Goal: Information Seeking & Learning: Learn about a topic

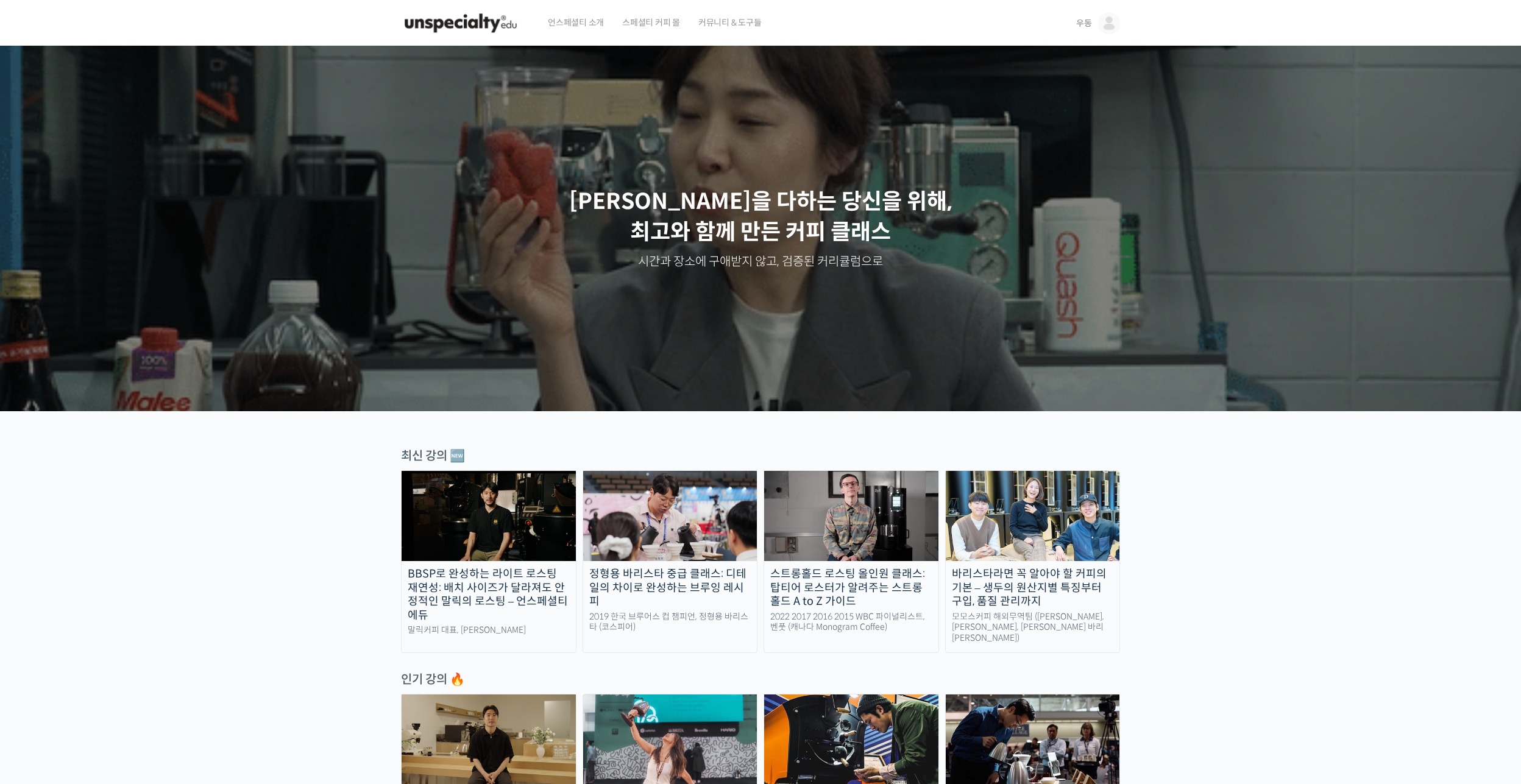
click at [1090, 20] on span "우동" at bounding box center [1083, 23] width 16 height 11
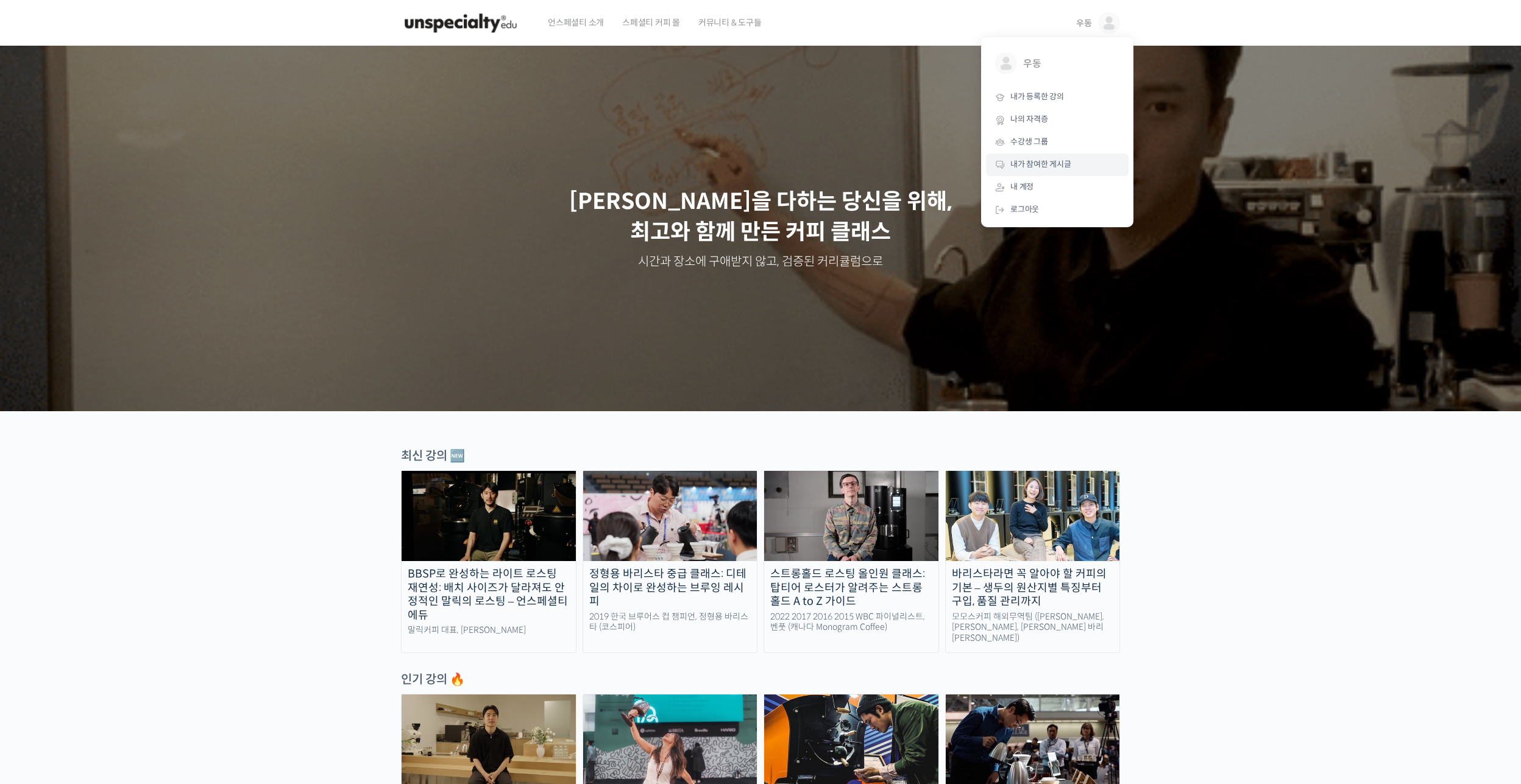
click at [1055, 171] on link "내가 참여한 게시글" at bounding box center [1057, 165] width 142 height 22
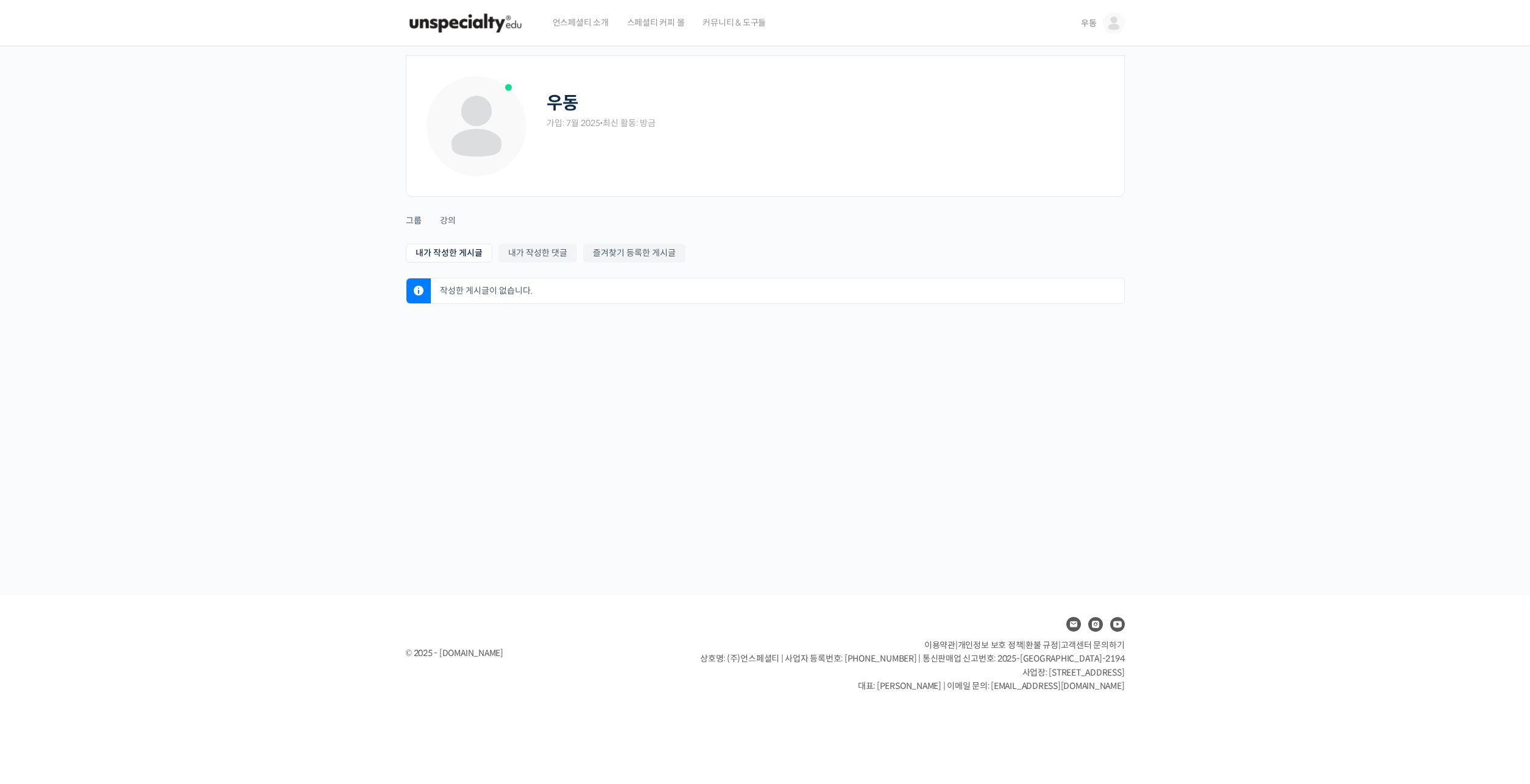
click at [1095, 15] on link "우동" at bounding box center [1103, 23] width 44 height 46
click at [1080, 87] on link "내가 등록한 강의" at bounding box center [1062, 97] width 142 height 22
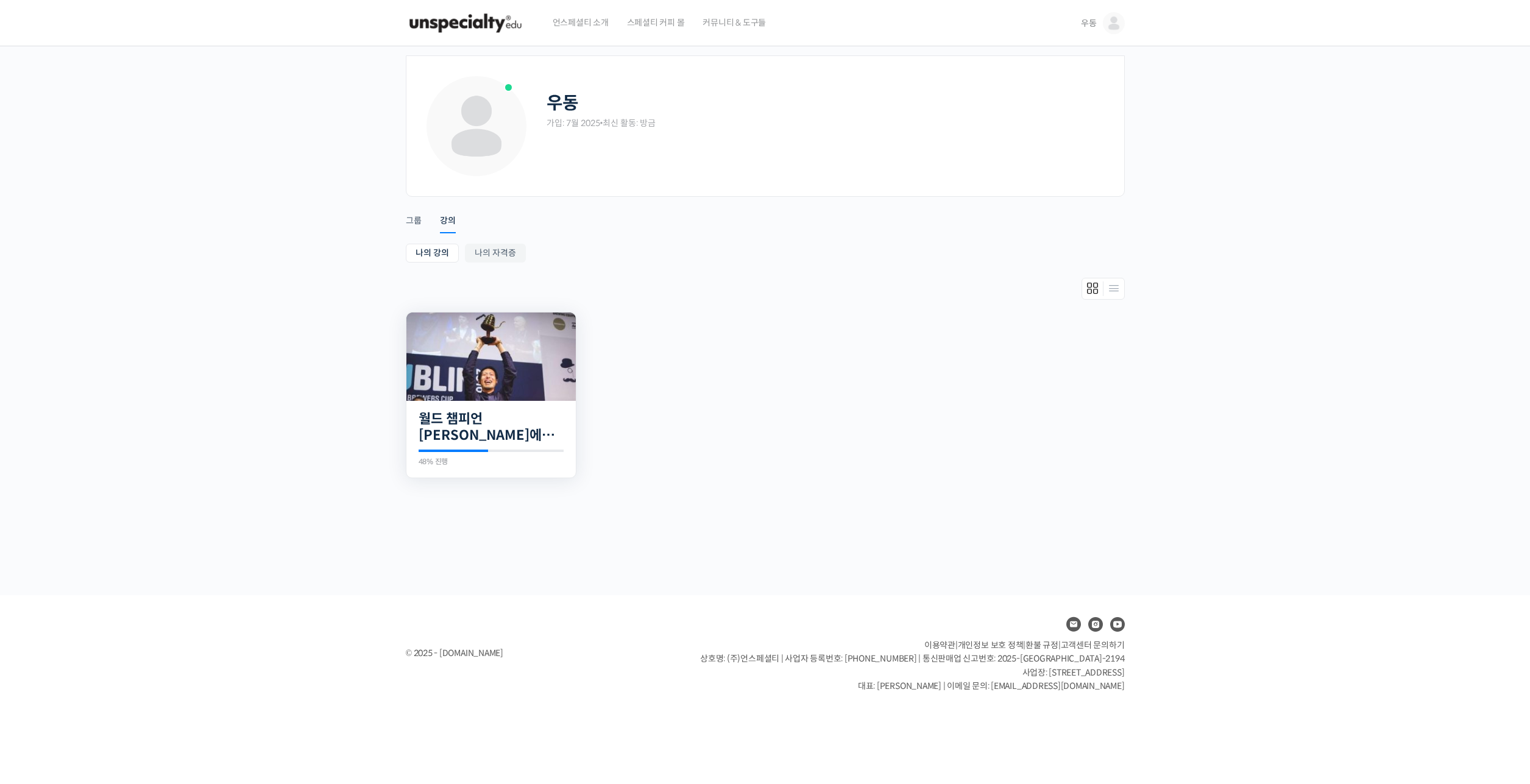
click at [471, 371] on img at bounding box center [491, 357] width 170 height 88
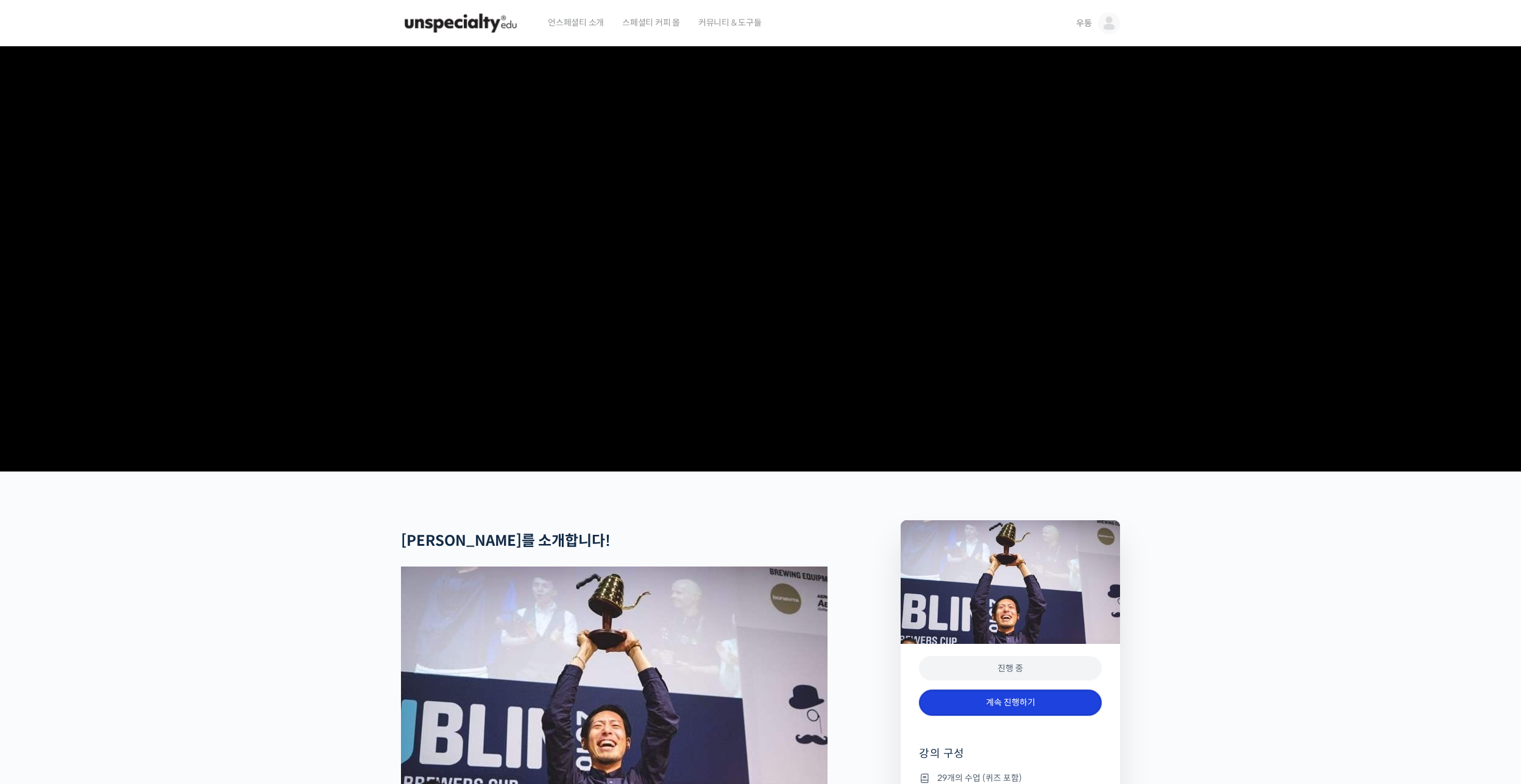
click at [1010, 716] on link "계속 진행하기" at bounding box center [1010, 702] width 182 height 26
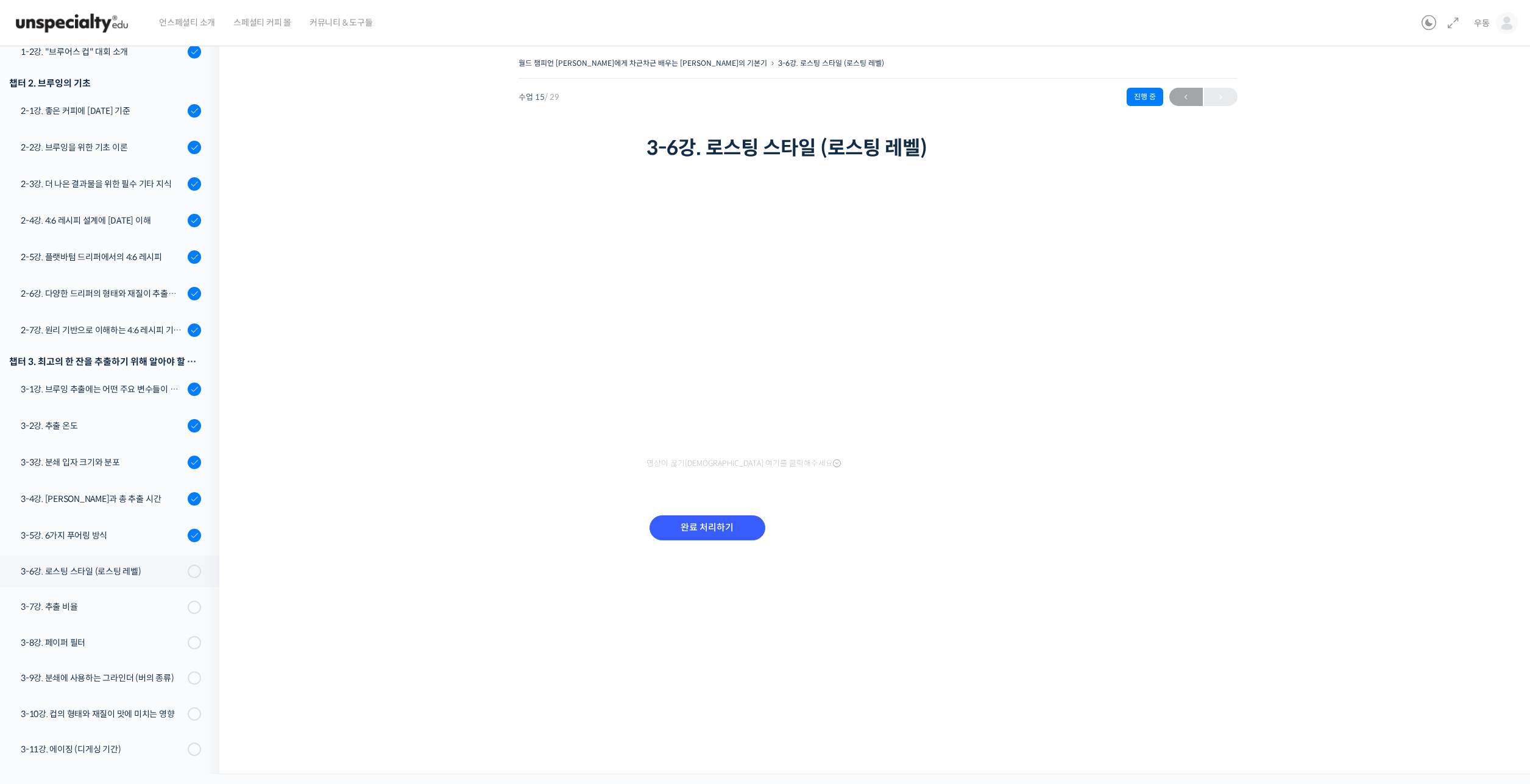
scroll to position [304, 0]
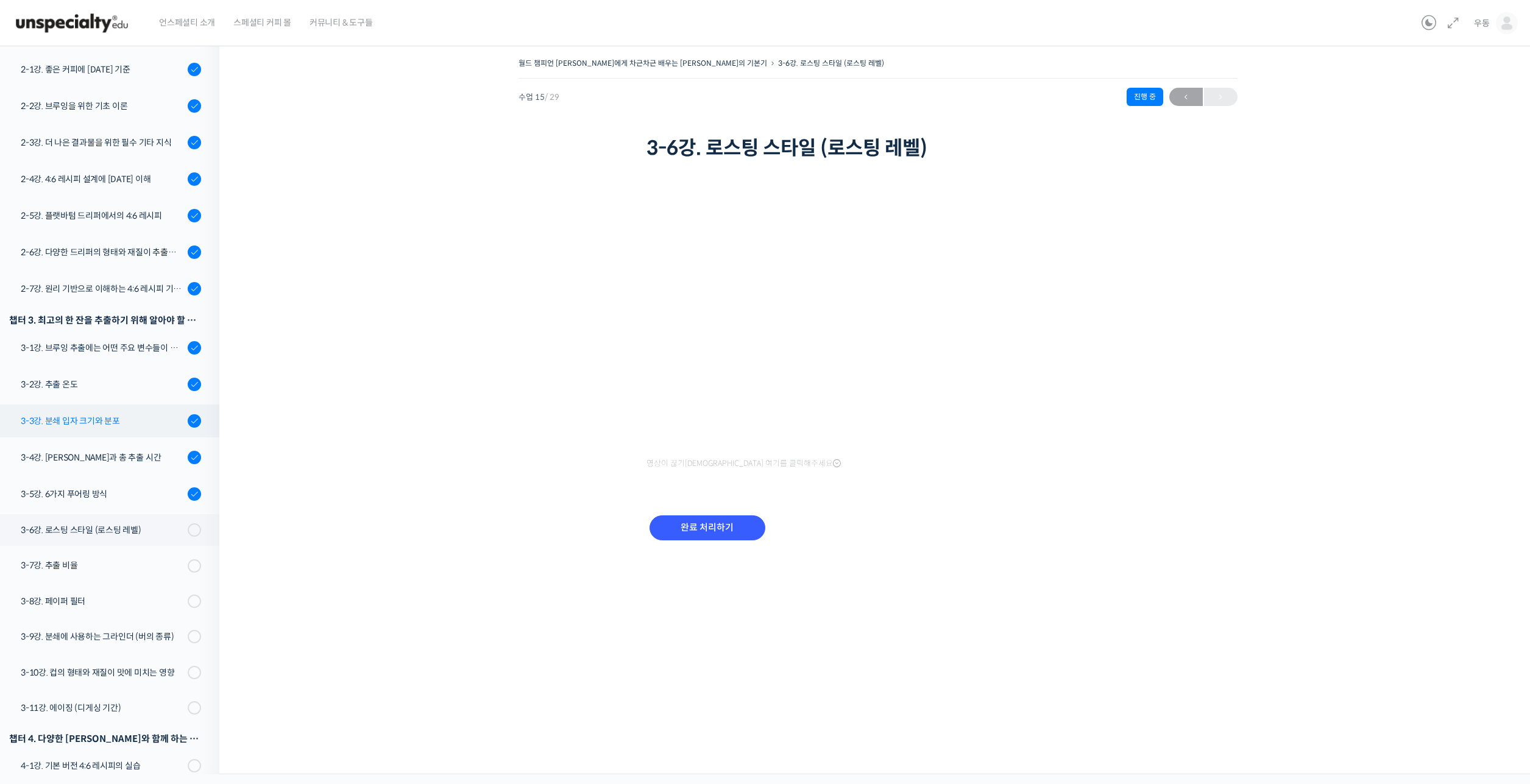
click at [123, 404] on link "3-3강. 분쇄 입자 크기와 분포" at bounding box center [106, 421] width 225 height 33
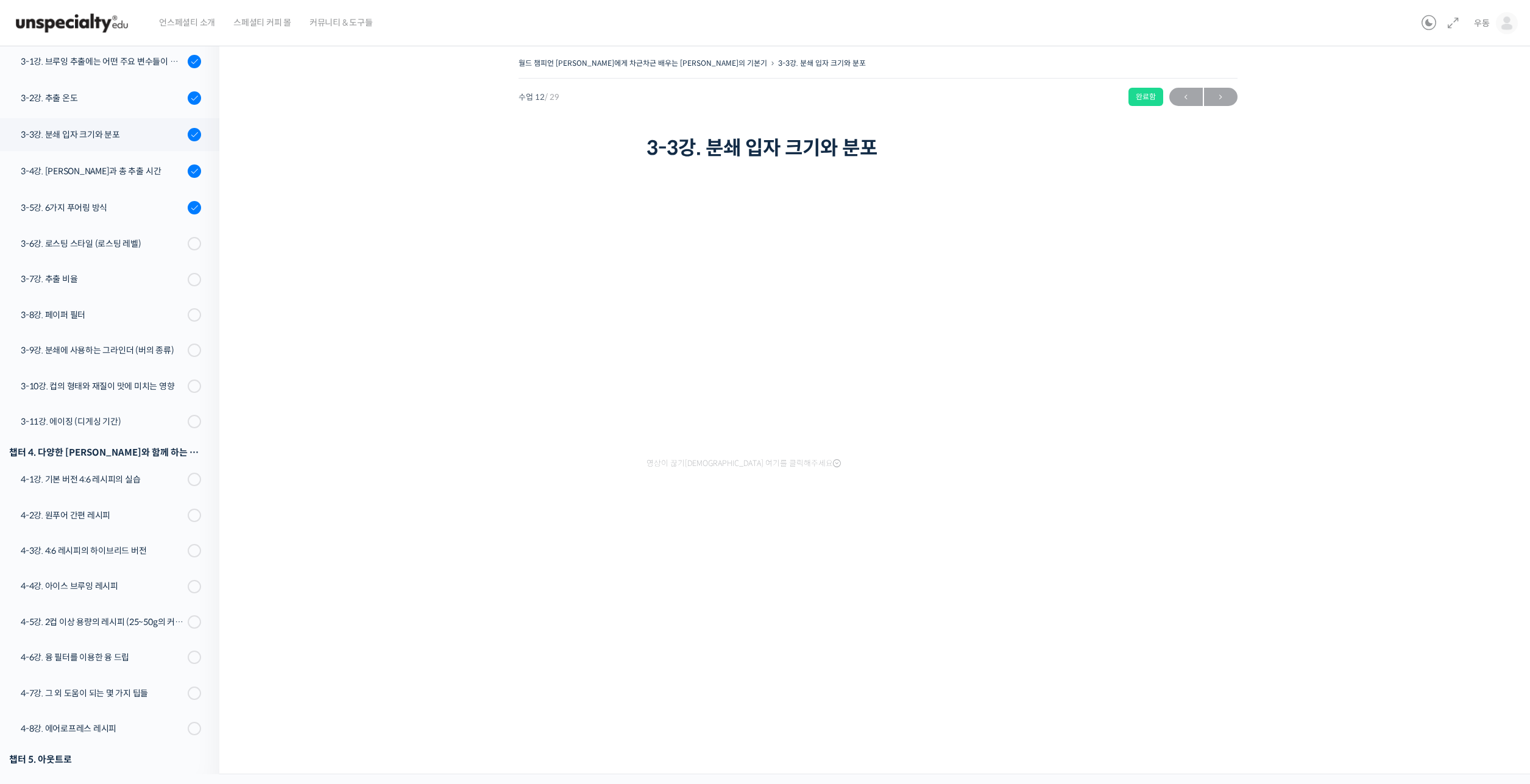
scroll to position [497, 0]
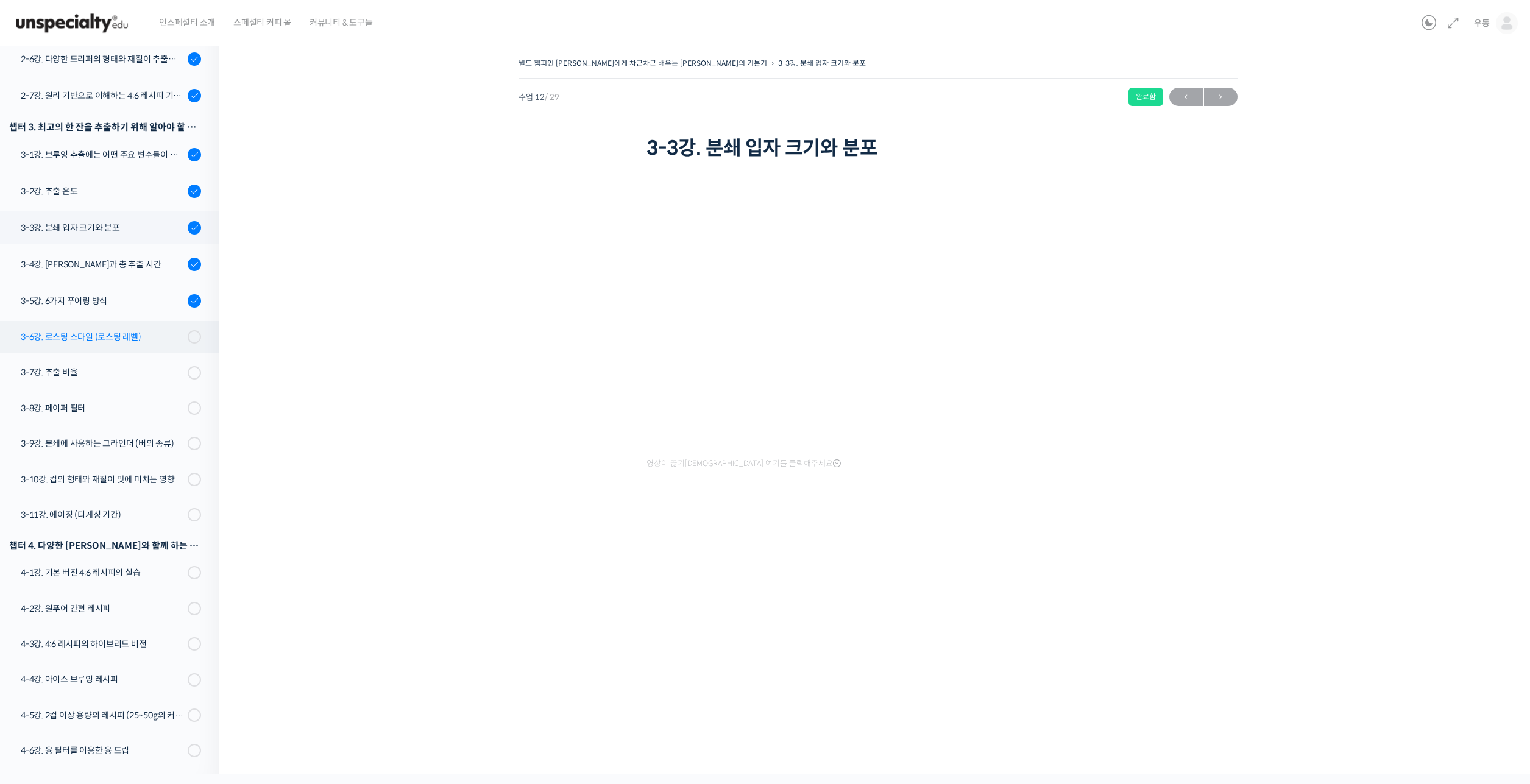
click at [101, 330] on div "3-6강. 로스팅 스타일 (로스팅 레벨)" at bounding box center [102, 337] width 163 height 14
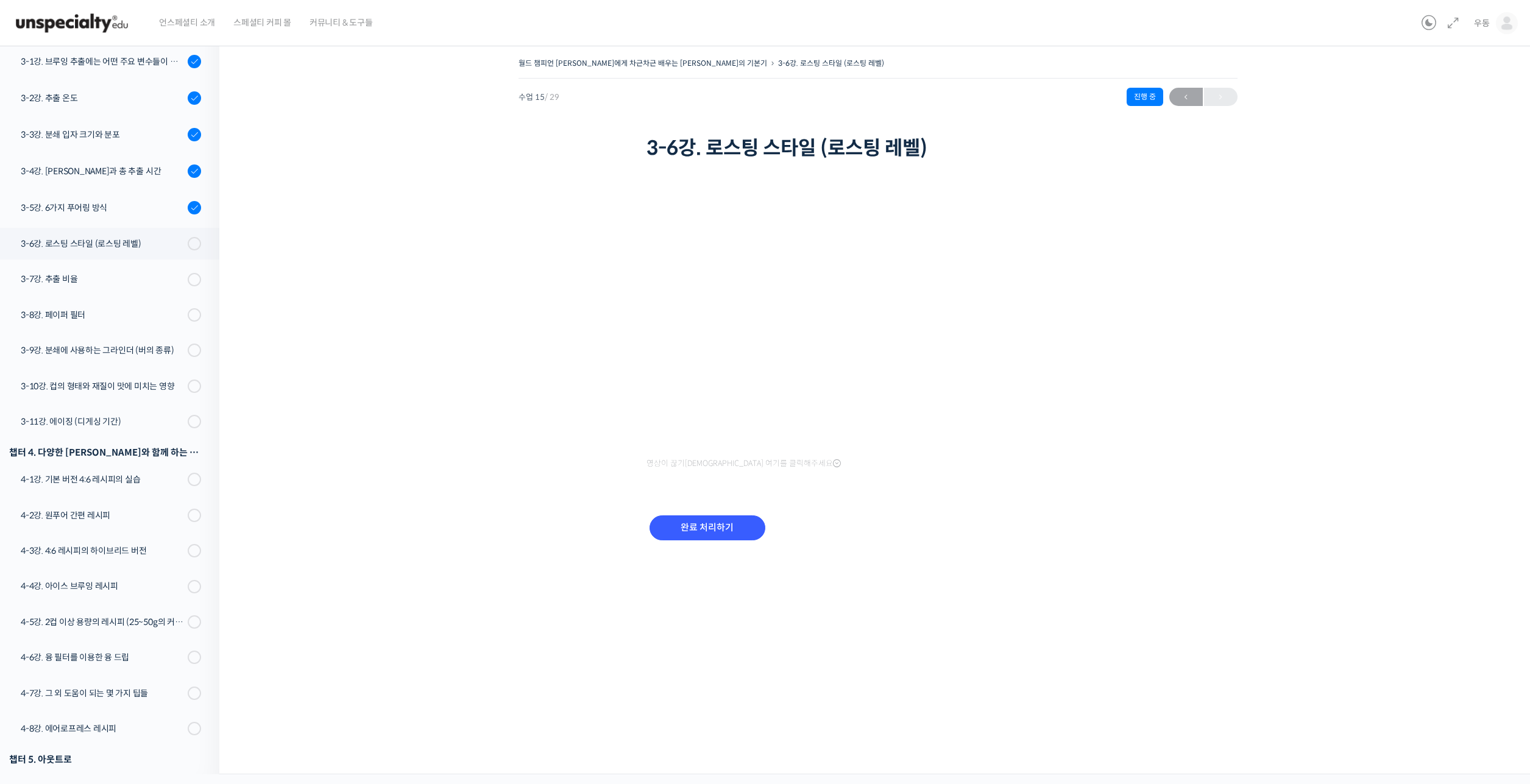
scroll to position [497, 0]
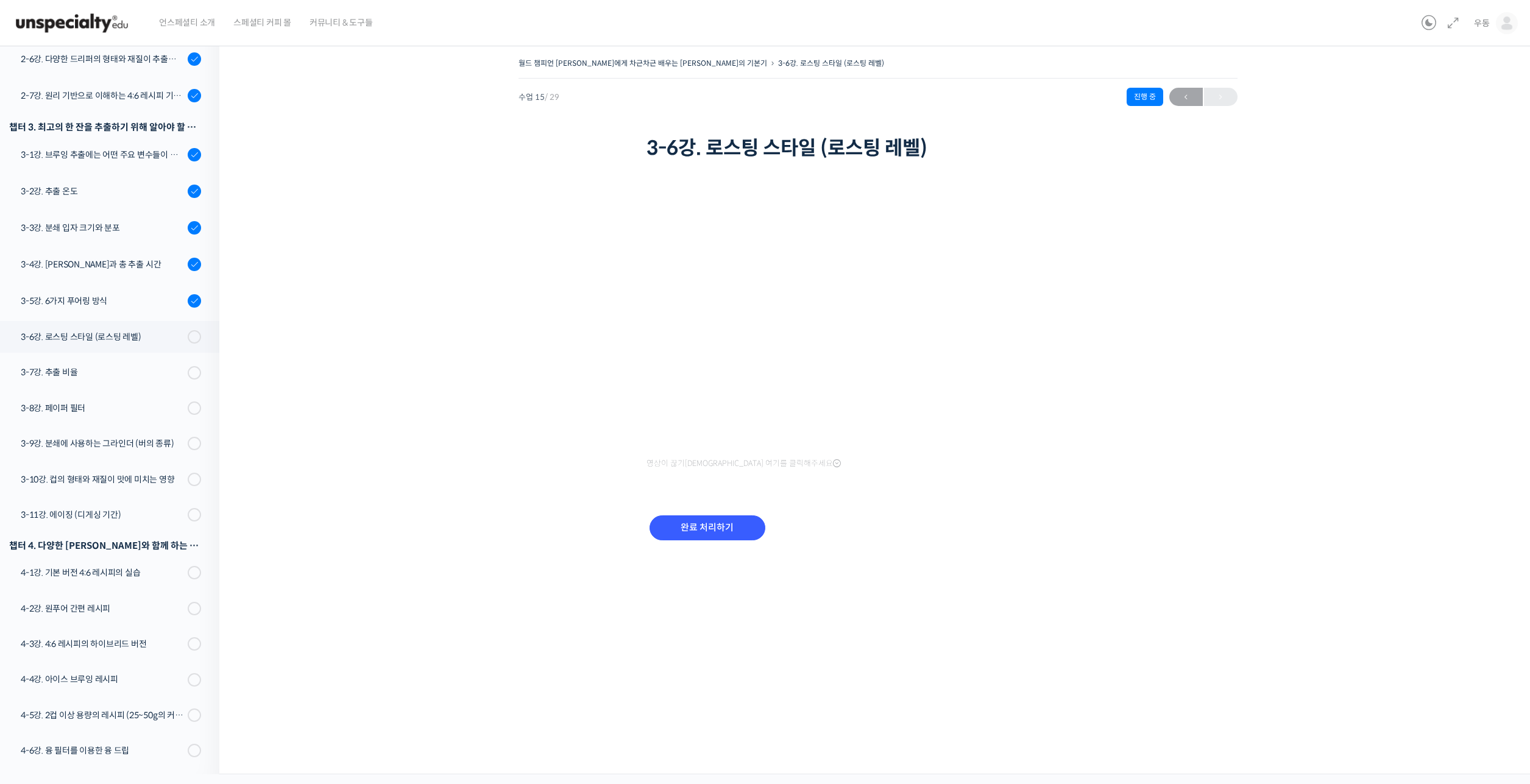
click at [302, 276] on div "월드 챔피언 테츠 카스야에게 차근차근 배우는 브루잉의 기본기 3-6강. 로스팅 스타일 (로스팅 레벨) 진행 중 수업 15 / 29 진행 중 2…" at bounding box center [878, 314] width 1195 height 518
drag, startPoint x: 646, startPoint y: 438, endPoint x: 511, endPoint y: 336, distance: 169.2
click at [510, 337] on div "월드 챔피언 테츠 카스야에게 차근차근 배우는 브루잉의 기본기 3-6강. 로스팅 스타일 (로스팅 레벨) 진행 중 수업 15 / 29 진행 중 2…" at bounding box center [878, 314] width 1195 height 518
drag, startPoint x: 1451, startPoint y: 291, endPoint x: 1426, endPoint y: 289, distance: 25.1
click at [1451, 291] on div "월드 챔피언 테츠 카스야에게 차근차근 배우는 브루잉의 기본기 3-6강. 로스팅 스타일 (로스팅 레벨) 진행 중 수업 15 / 29 진행 중 2…" at bounding box center [878, 314] width 1195 height 518
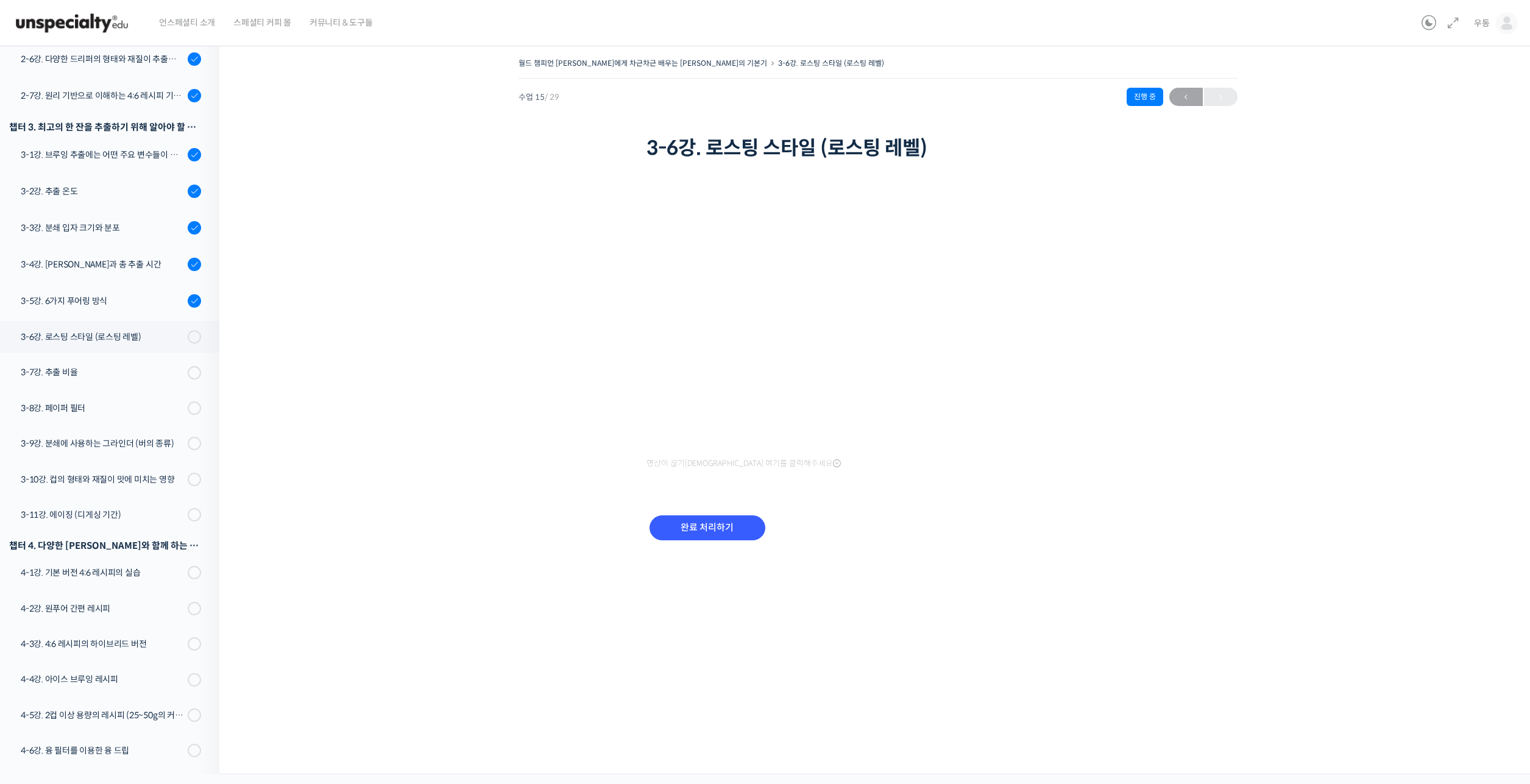
click at [1430, 226] on div "월드 챔피언 테츠 카스야에게 차근차근 배우는 브루잉의 기본기 3-6강. 로스팅 스타일 (로스팅 레벨) 진행 중 수업 15 / 29 진행 중 2…" at bounding box center [878, 314] width 1195 height 518
click at [720, 527] on input "완료 처리하기" at bounding box center [707, 527] width 116 height 25
